Goal: Browse casually: Explore the website without a specific task or goal

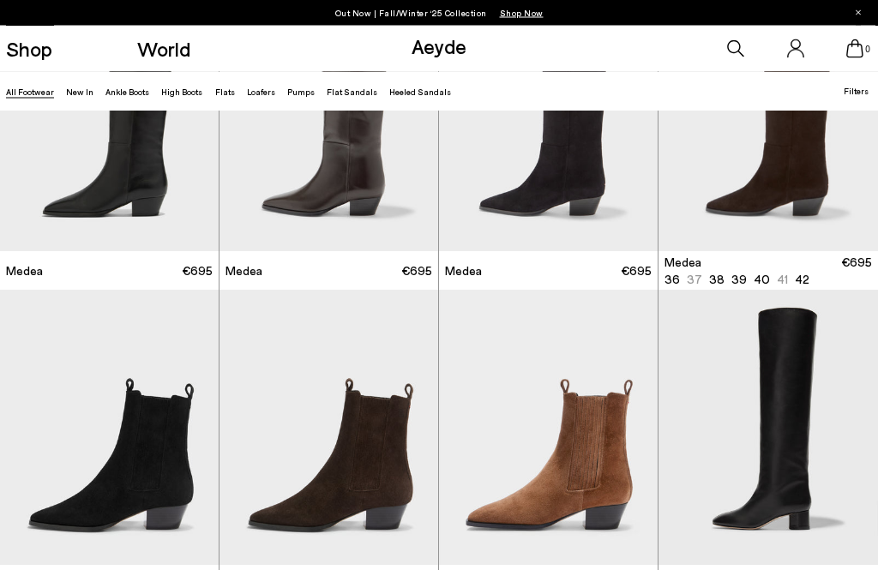
scroll to position [135, 0]
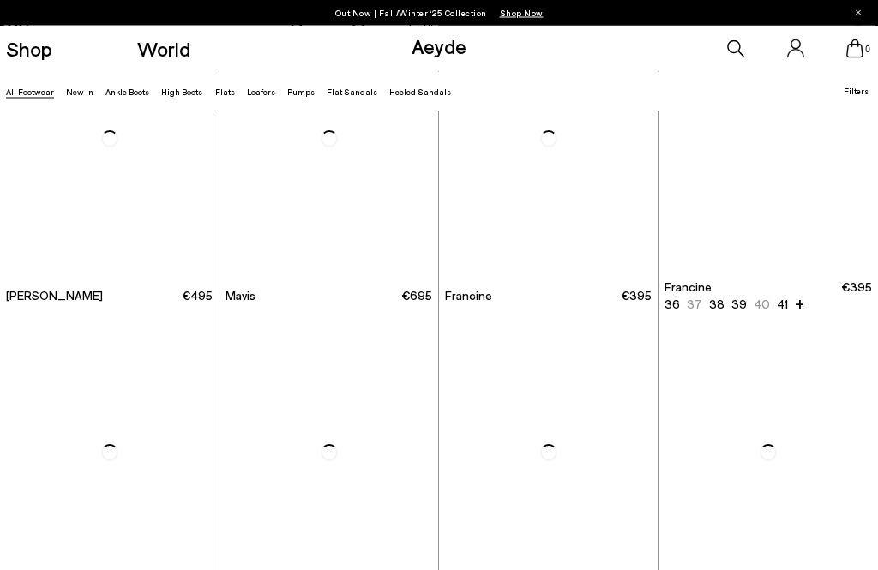
scroll to position [1996, 0]
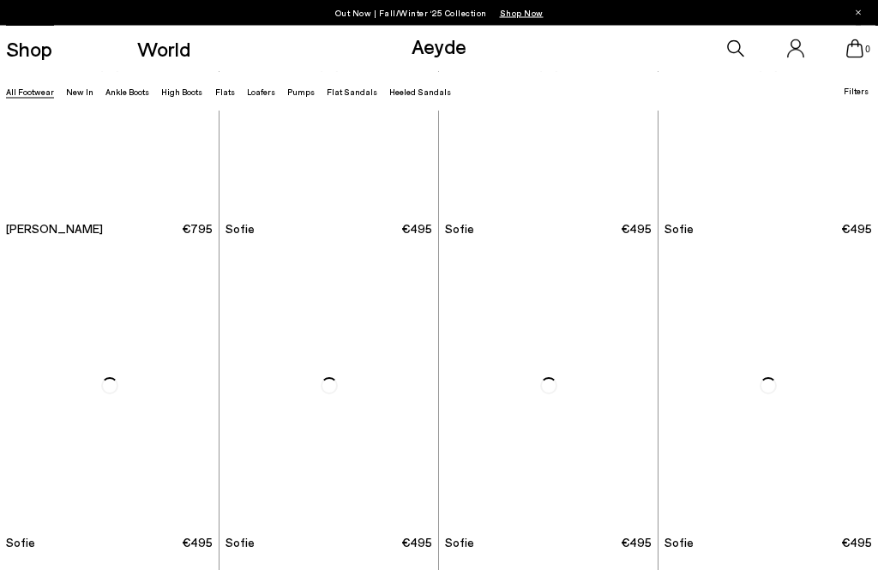
scroll to position [3944, 0]
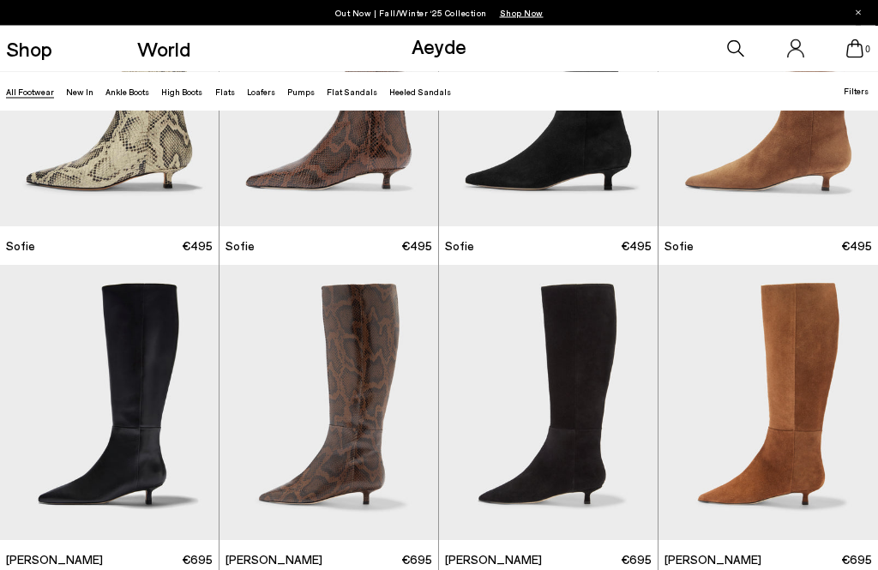
scroll to position [4244, 0]
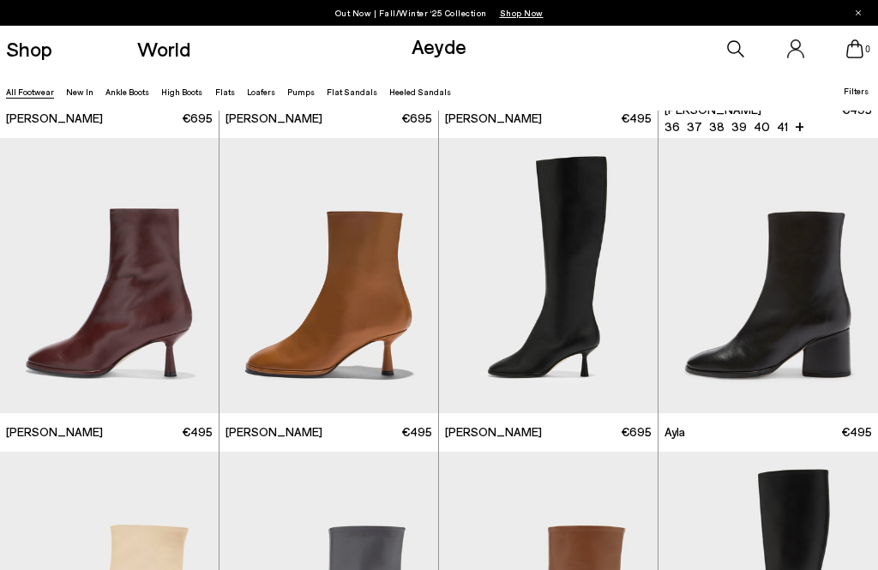
scroll to position [6381, 0]
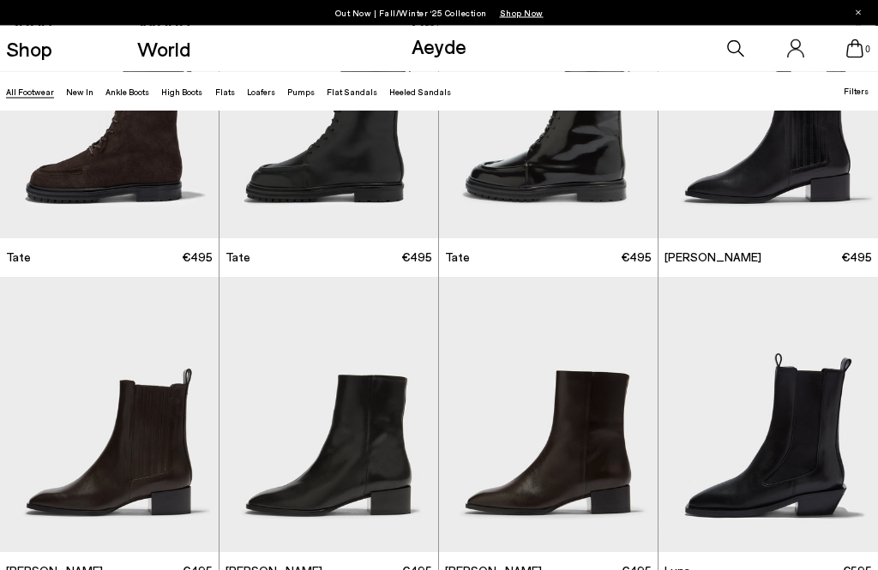
scroll to position [8628, 0]
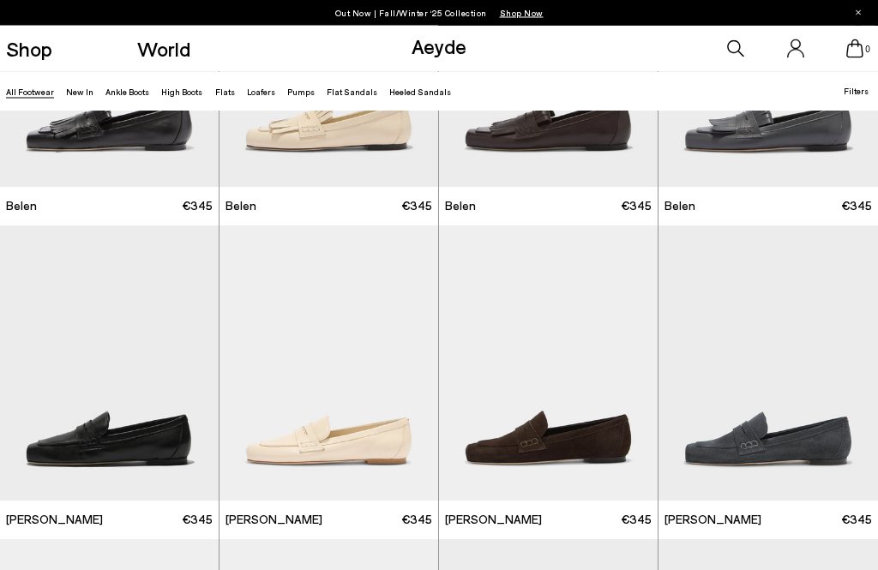
scroll to position [10244, 0]
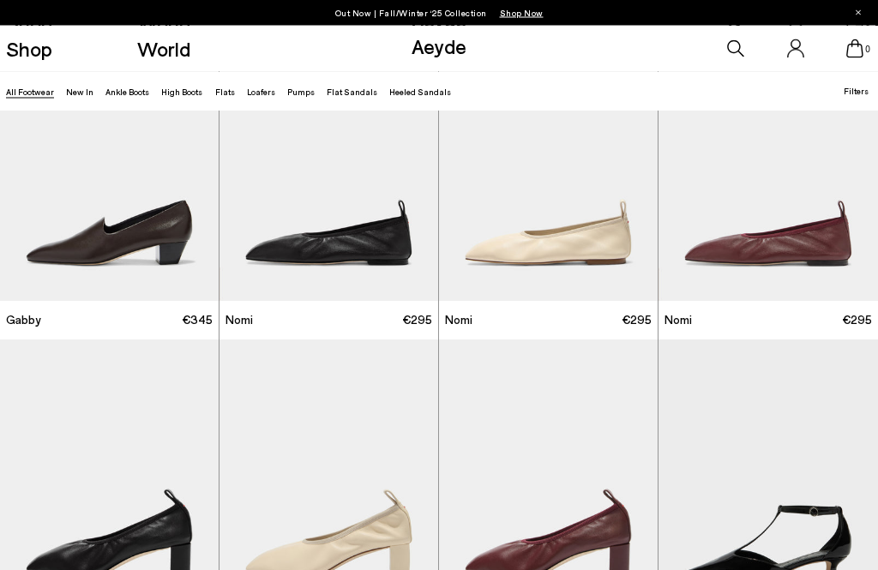
scroll to position [12889, 0]
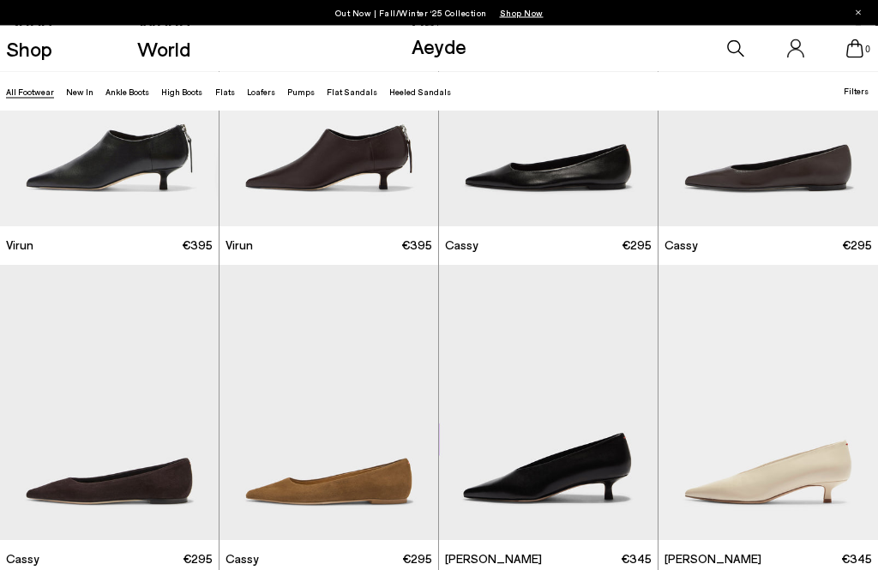
scroll to position [14913, 0]
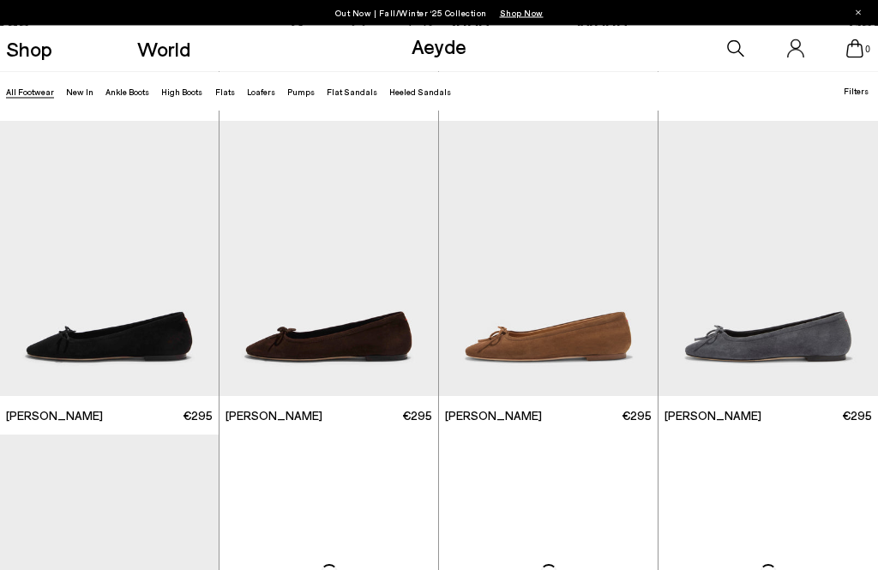
scroll to position [16626, 0]
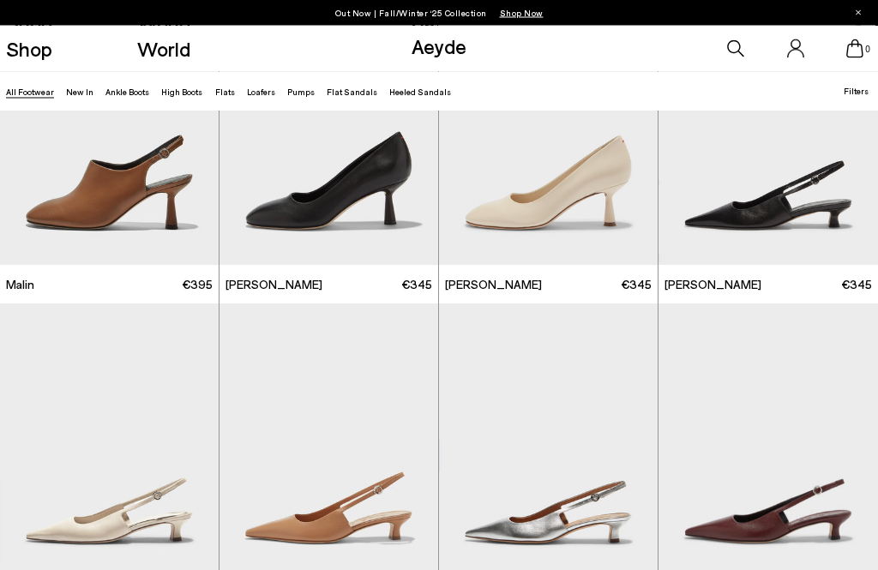
scroll to position [18640, 0]
